Goal: Task Accomplishment & Management: Manage account settings

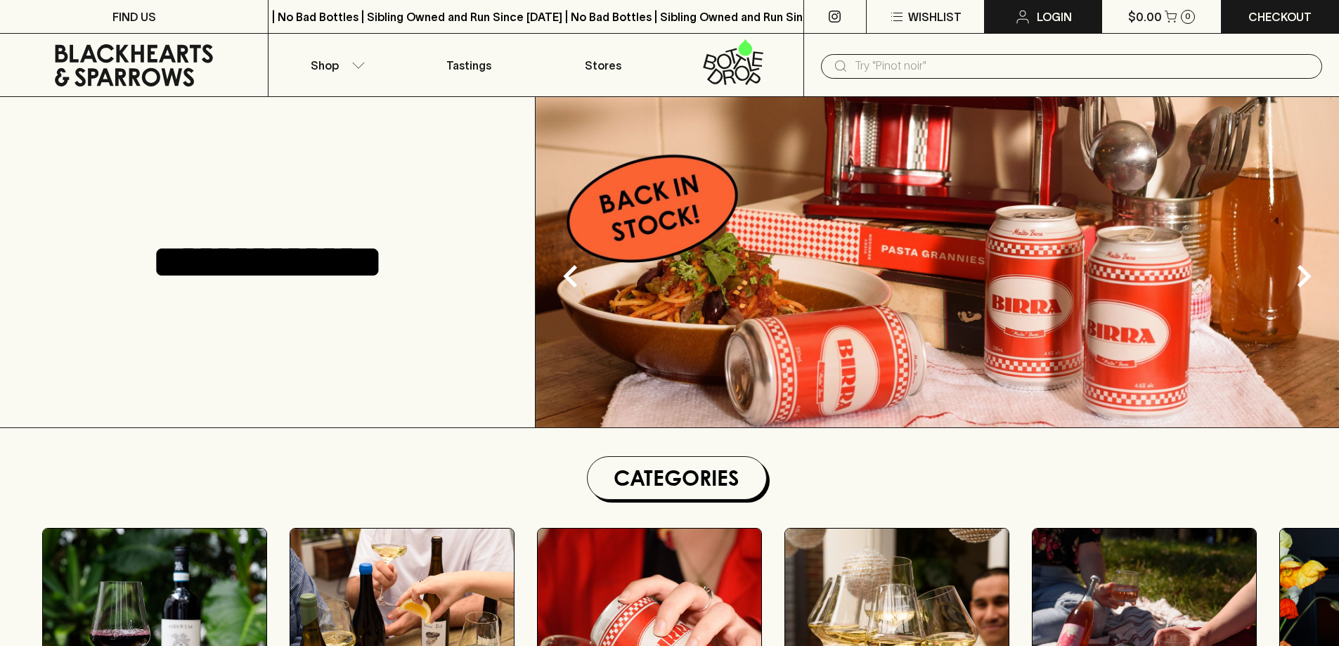
click at [1072, 7] on link "Login" at bounding box center [1043, 16] width 117 height 33
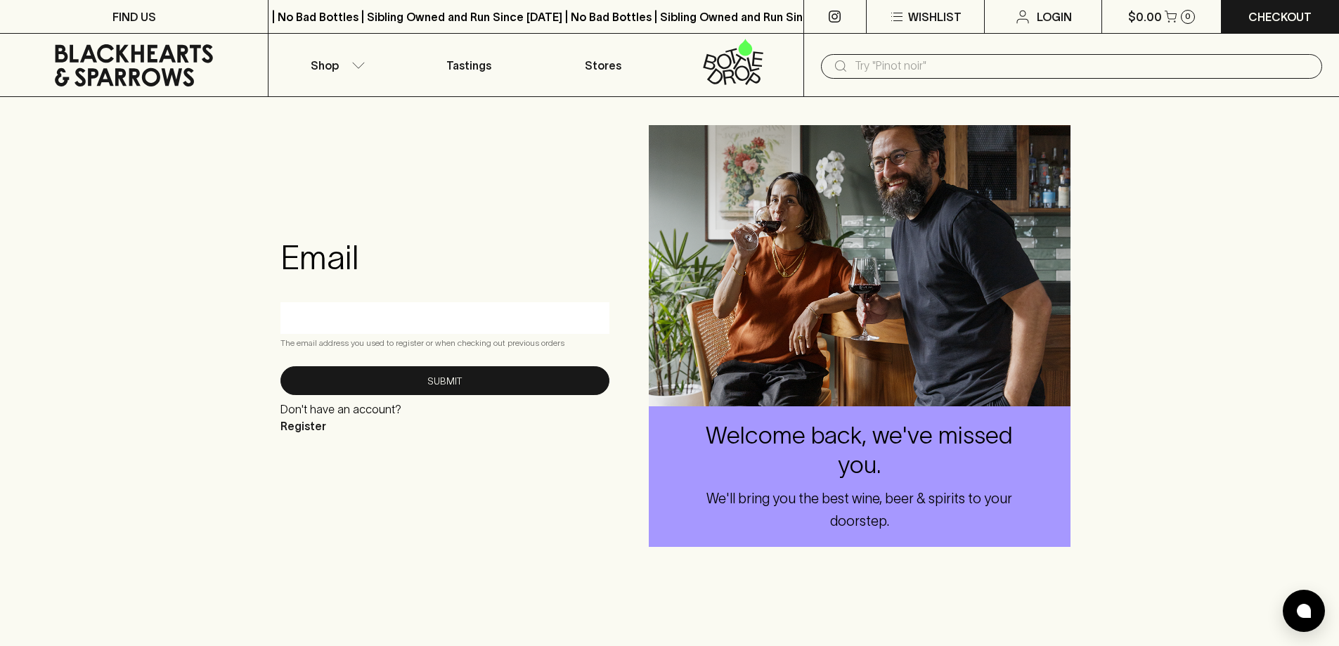
click at [430, 311] on input "text" at bounding box center [445, 318] width 308 height 22
type input "[EMAIL_ADDRESS][DOMAIN_NAME]"
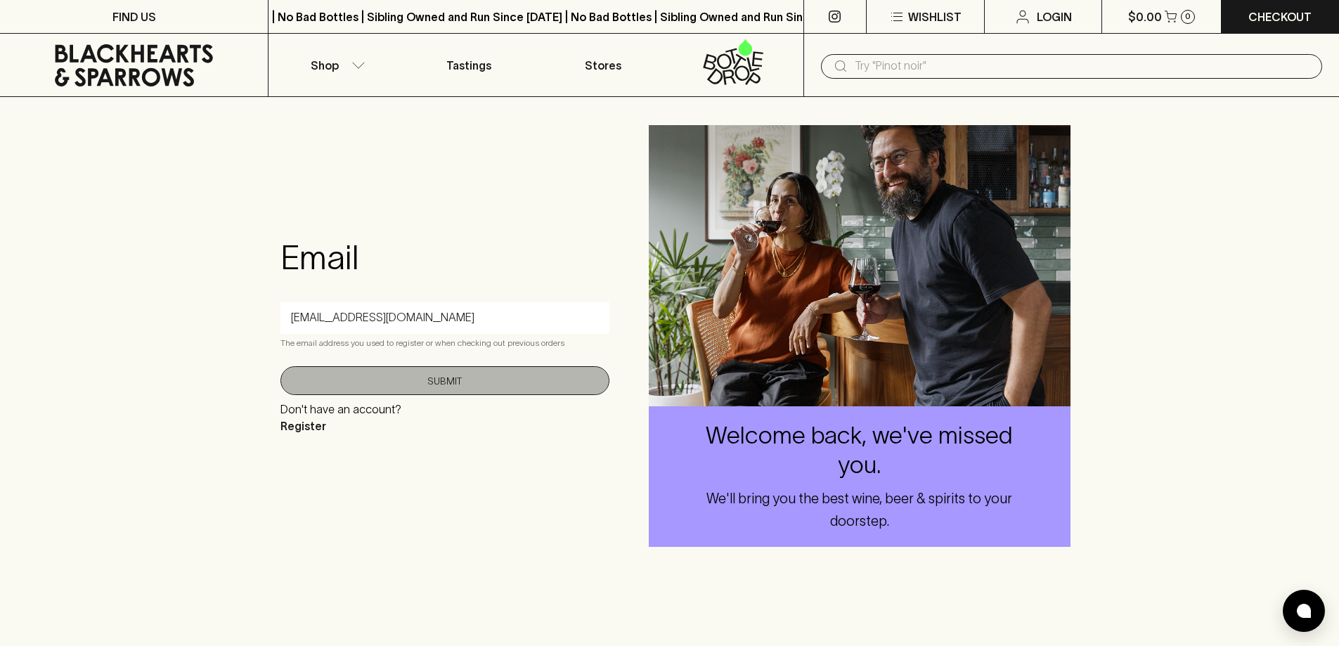
click at [569, 383] on button "Submit" at bounding box center [445, 380] width 329 height 29
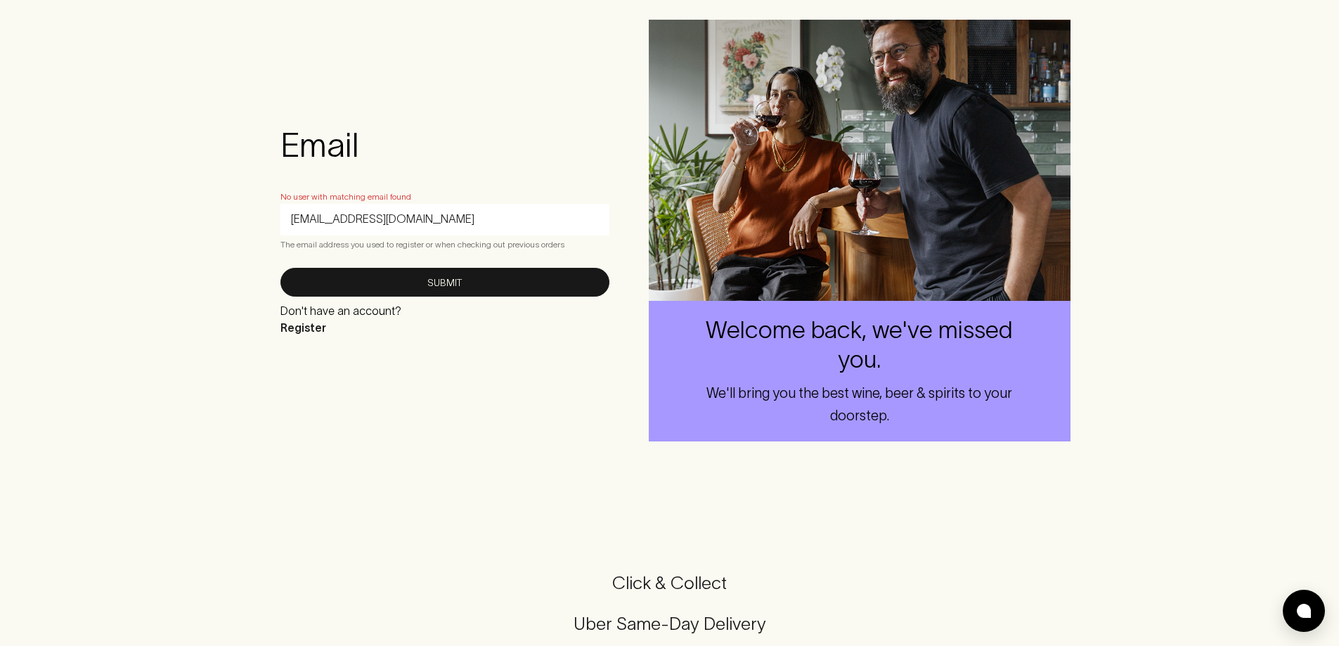
scroll to position [422, 0]
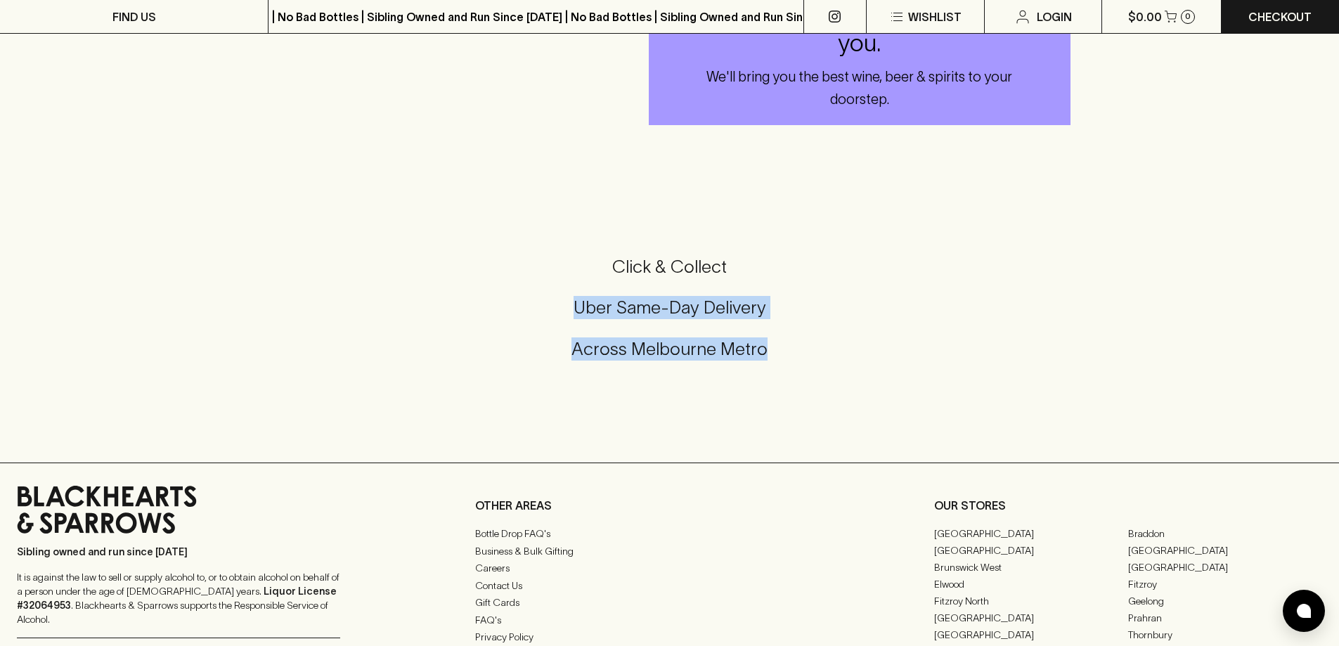
drag, startPoint x: 569, startPoint y: 300, endPoint x: 977, endPoint y: 327, distance: 408.7
click at [977, 327] on div "Click & Collect Uber Same-Day Delivery Across [GEOGRAPHIC_DATA] Metro" at bounding box center [670, 307] width 1306 height 105
click at [977, 335] on div "Click & Collect Uber Same-Day Delivery Across [GEOGRAPHIC_DATA] Metro" at bounding box center [670, 307] width 1306 height 105
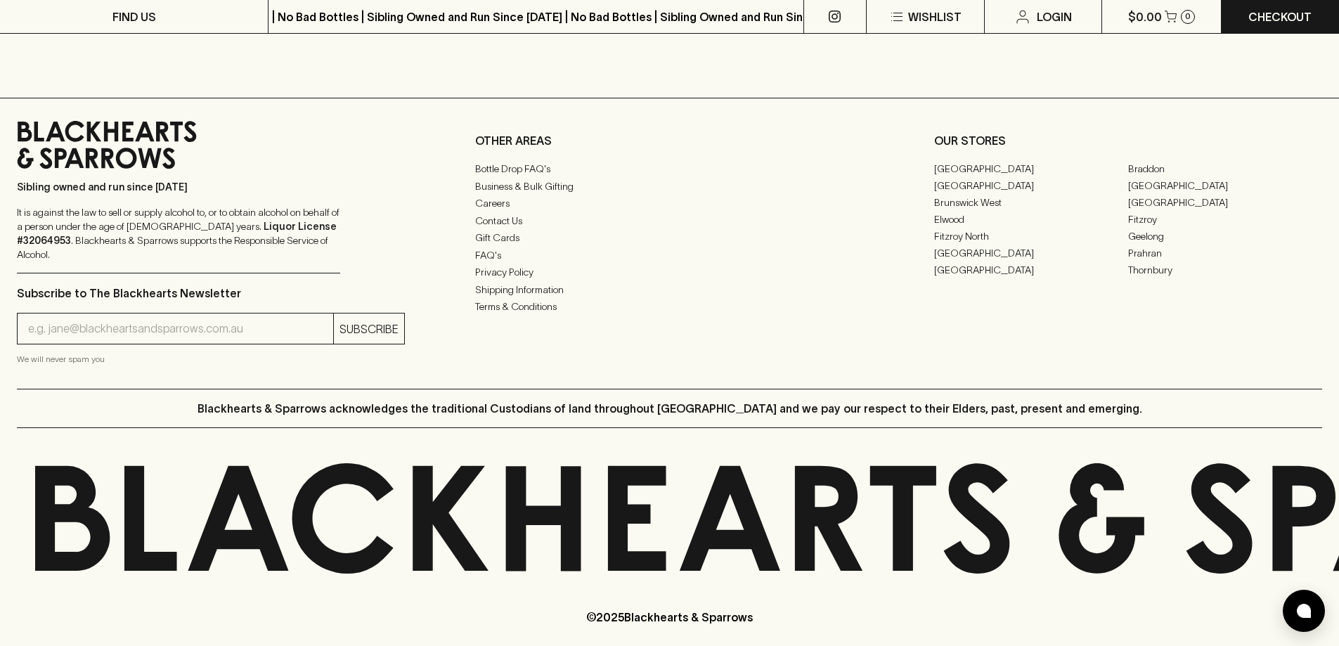
scroll to position [787, 0]
click at [1301, 619] on div at bounding box center [1304, 611] width 42 height 42
